Goal: Task Accomplishment & Management: Manage account settings

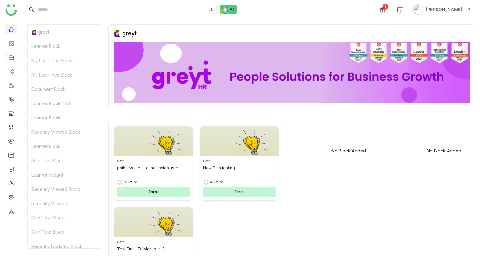
click at [14, 58] on icon at bounding box center [15, 57] width 5 height 5
click at [33, 92] on link "Library" at bounding box center [44, 94] width 41 height 4
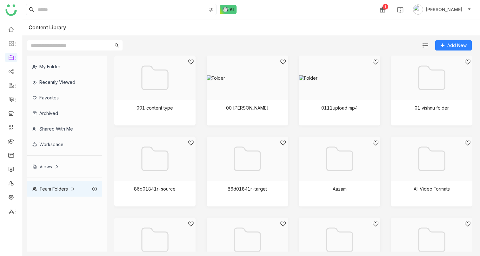
click at [50, 169] on div "Views" at bounding box center [45, 166] width 27 height 5
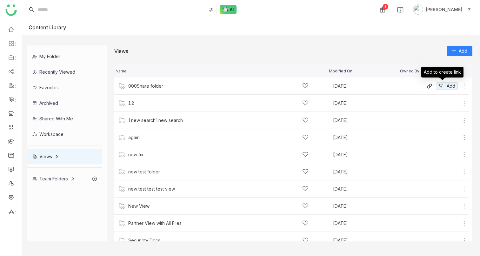
click at [461, 85] on icon at bounding box center [464, 86] width 6 height 6
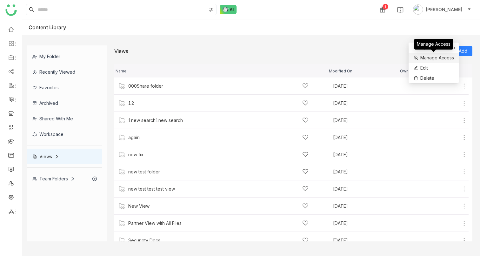
click at [429, 55] on span "Manage Access" at bounding box center [438, 57] width 34 height 7
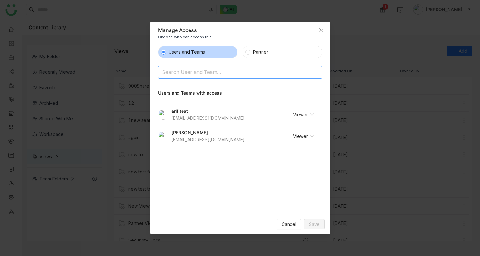
click at [217, 78] on nz-select-top-control "Search User and Team..." at bounding box center [240, 72] width 164 height 13
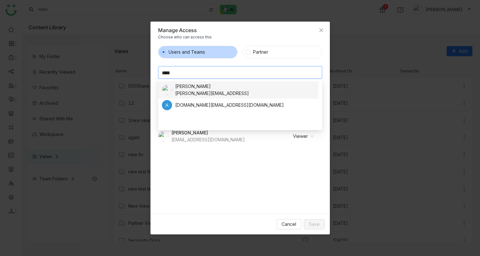
type input "****"
click at [197, 91] on div "[PERSON_NAME][EMAIL_ADDRESS]" at bounding box center [212, 93] width 74 height 7
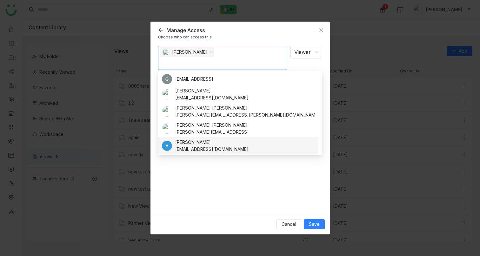
click at [312, 196] on div "[PERSON_NAME] Viewer Notify people" at bounding box center [240, 127] width 164 height 163
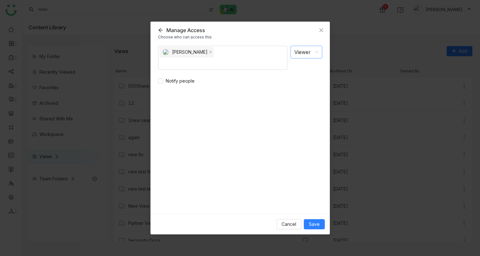
click at [311, 54] on nz-select-item "Viewer" at bounding box center [307, 52] width 24 height 12
click at [302, 68] on div "Viewer" at bounding box center [305, 66] width 20 height 7
click at [164, 82] on span "Notify people" at bounding box center [180, 81] width 34 height 7
click at [310, 56] on nz-select-item "Viewer" at bounding box center [307, 52] width 24 height 12
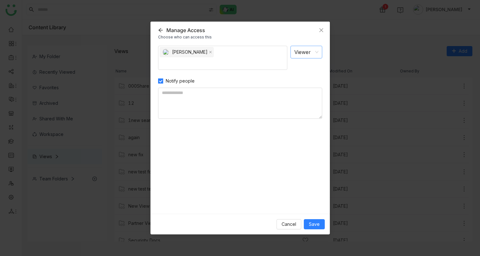
click at [311, 56] on nz-select-item "Viewer" at bounding box center [307, 52] width 24 height 12
click at [303, 65] on div "Viewer" at bounding box center [305, 66] width 20 height 7
click at [314, 223] on span "Save" at bounding box center [314, 224] width 11 height 7
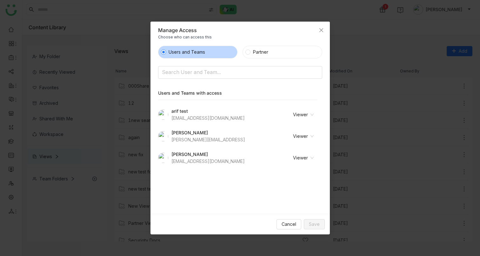
click at [299, 119] on nz-select-item "Viewer" at bounding box center [295, 115] width 37 height 10
click at [259, 173] on div "Users and Teams Partner Search User and Team... Users and Teams with access ari…" at bounding box center [240, 127] width 164 height 163
click at [299, 162] on nz-select-item "Viewer" at bounding box center [295, 158] width 37 height 10
click at [235, 180] on div "Users and Teams Partner Search User and Team... Users and Teams with access ari…" at bounding box center [240, 127] width 164 height 163
click at [305, 116] on nz-select-item "Viewer" at bounding box center [295, 115] width 37 height 10
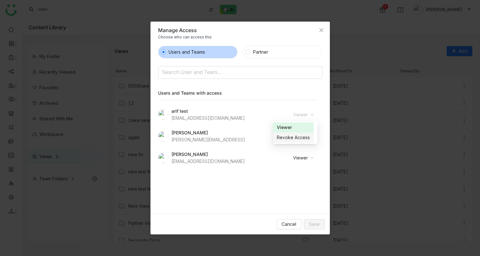
click at [247, 197] on div "Users and Teams Partner Search User and Team... Users and Teams with access ari…" at bounding box center [240, 127] width 164 height 163
click at [322, 29] on icon "Close" at bounding box center [321, 30] width 4 height 4
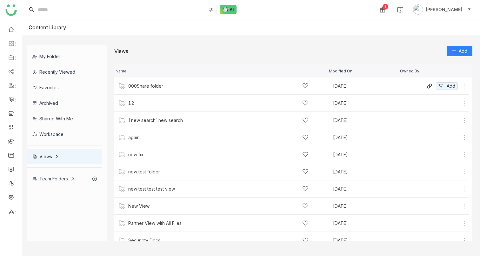
click at [461, 86] on icon at bounding box center [464, 86] width 6 height 6
click at [440, 60] on span "Manage Access" at bounding box center [440, 59] width 34 height 7
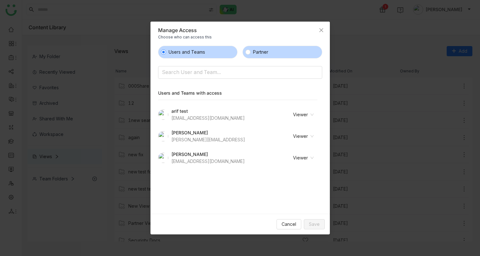
click at [271, 57] on label "Partner" at bounding box center [283, 52] width 80 height 13
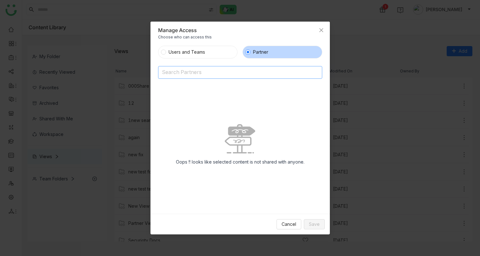
click at [214, 76] on input at bounding box center [224, 73] width 124 height 10
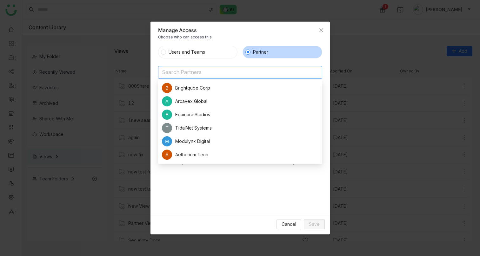
scroll to position [366, 0]
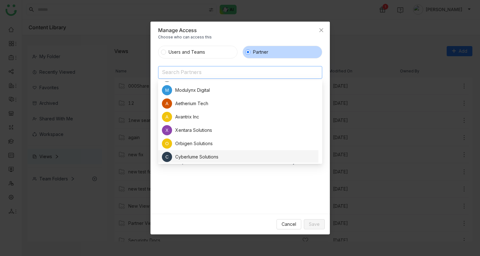
click at [191, 188] on div "Oops !! looks like selected content is not shared with anyone." at bounding box center [240, 147] width 164 height 122
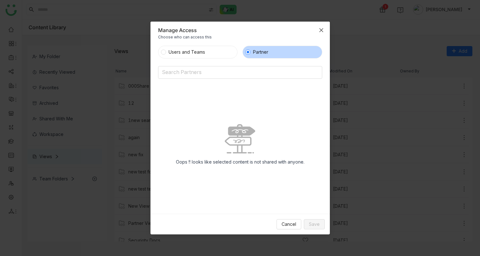
click at [321, 31] on icon "Close" at bounding box center [321, 30] width 5 height 5
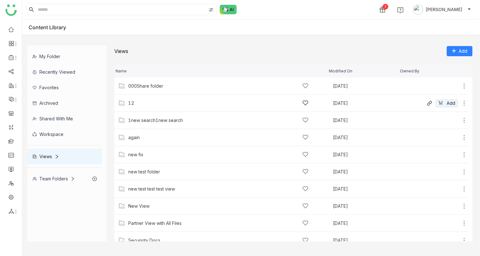
click at [464, 103] on icon at bounding box center [464, 103] width 1 height 5
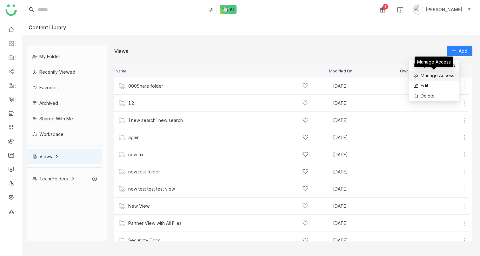
click at [428, 75] on span "Manage Access" at bounding box center [438, 75] width 34 height 7
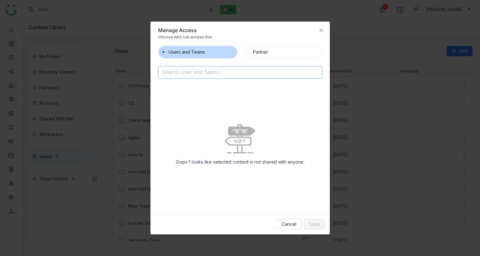
click at [218, 72] on input at bounding box center [224, 73] width 124 height 10
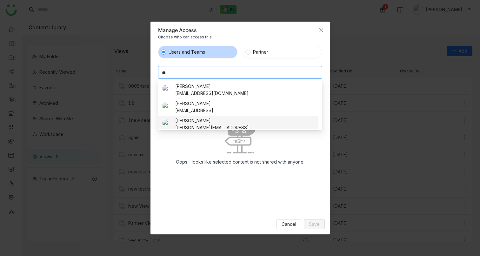
type input "**"
click at [198, 121] on div "[PERSON_NAME]" at bounding box center [212, 120] width 74 height 7
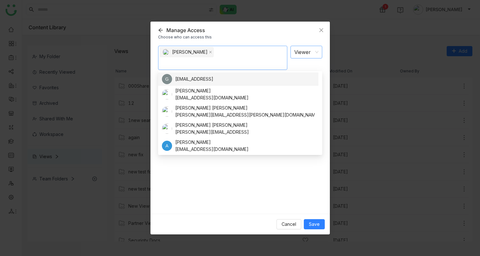
click at [307, 46] on nz-select-item "Viewer" at bounding box center [307, 52] width 24 height 12
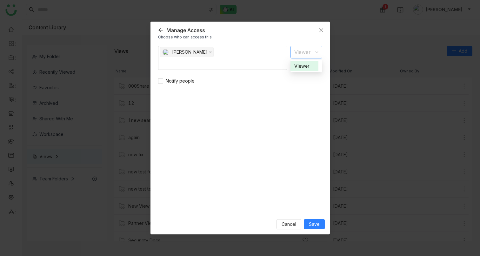
click at [306, 133] on div "[PERSON_NAME] Viewer Notify people" at bounding box center [240, 127] width 164 height 163
click at [311, 224] on span "Save" at bounding box center [314, 224] width 11 height 7
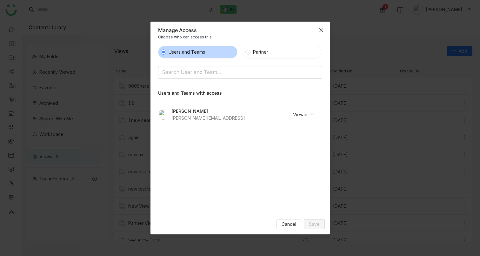
click at [323, 26] on span "Close" at bounding box center [321, 30] width 17 height 17
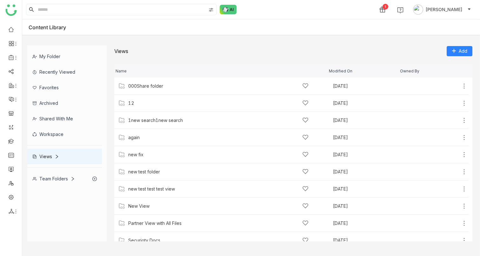
click at [47, 55] on div "My Folder" at bounding box center [64, 57] width 75 height 16
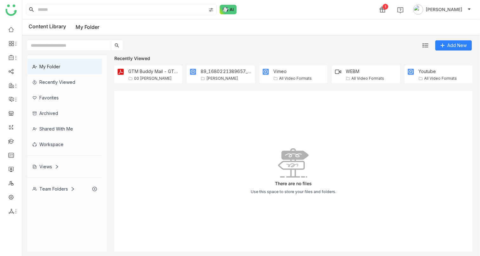
click at [50, 99] on div "Favorites" at bounding box center [64, 98] width 75 height 16
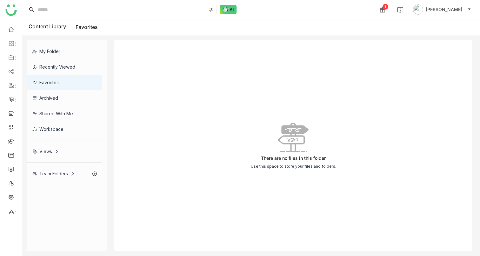
click at [47, 177] on div "Team Folders" at bounding box center [64, 174] width 75 height 16
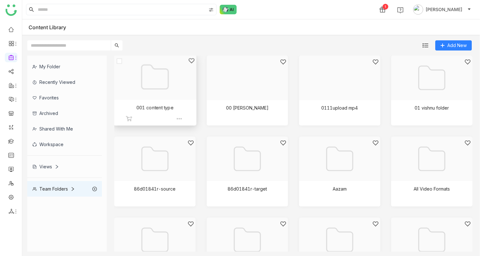
click at [172, 72] on div at bounding box center [153, 85] width 72 height 55
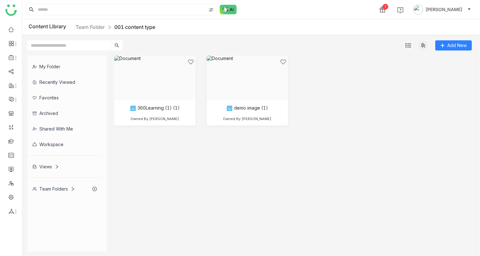
click at [422, 44] on icon at bounding box center [423, 45] width 5 height 5
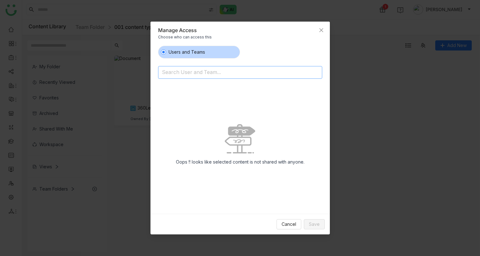
click at [232, 72] on input at bounding box center [224, 73] width 124 height 10
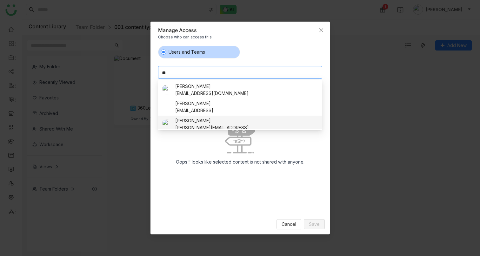
type input "**"
click at [203, 128] on div "[PERSON_NAME][EMAIL_ADDRESS]" at bounding box center [212, 127] width 74 height 7
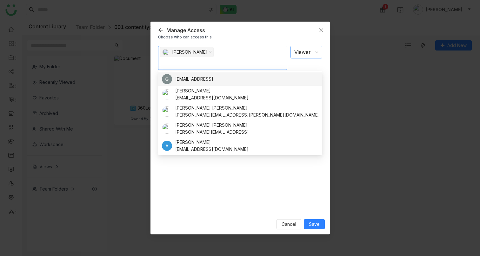
click at [311, 56] on nz-select-item "Viewer" at bounding box center [307, 52] width 24 height 12
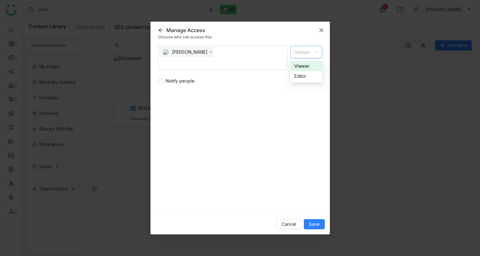
click at [324, 28] on span "Close" at bounding box center [321, 30] width 17 height 17
